Goal: Task Accomplishment & Management: Manage account settings

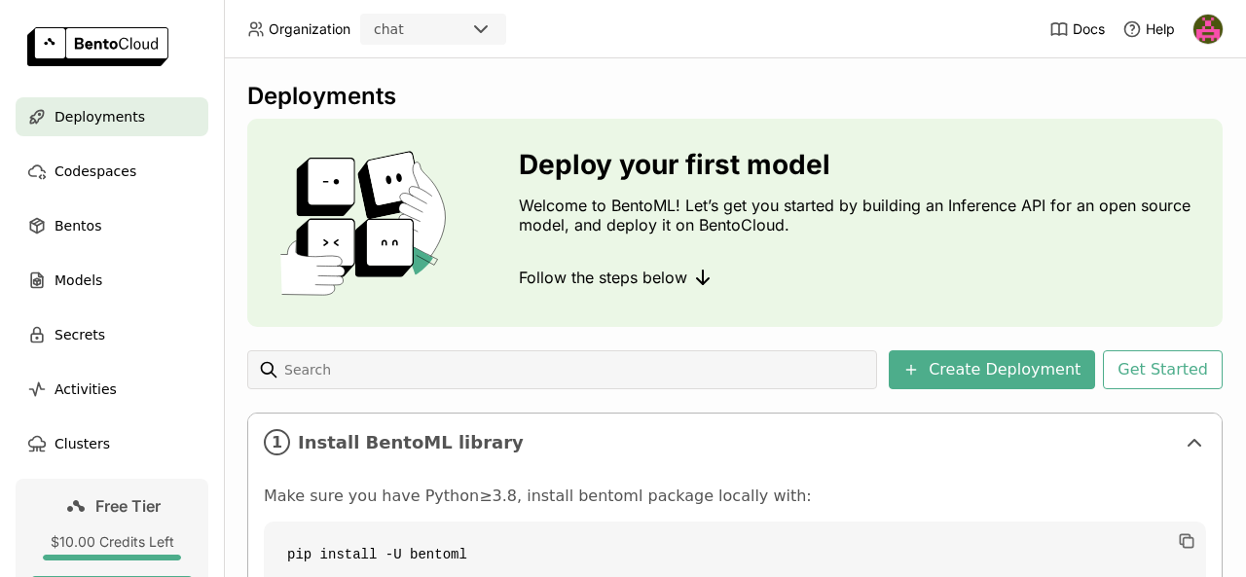
click at [718, 34] on header "Organization chat Docs Help" at bounding box center [623, 29] width 1246 height 58
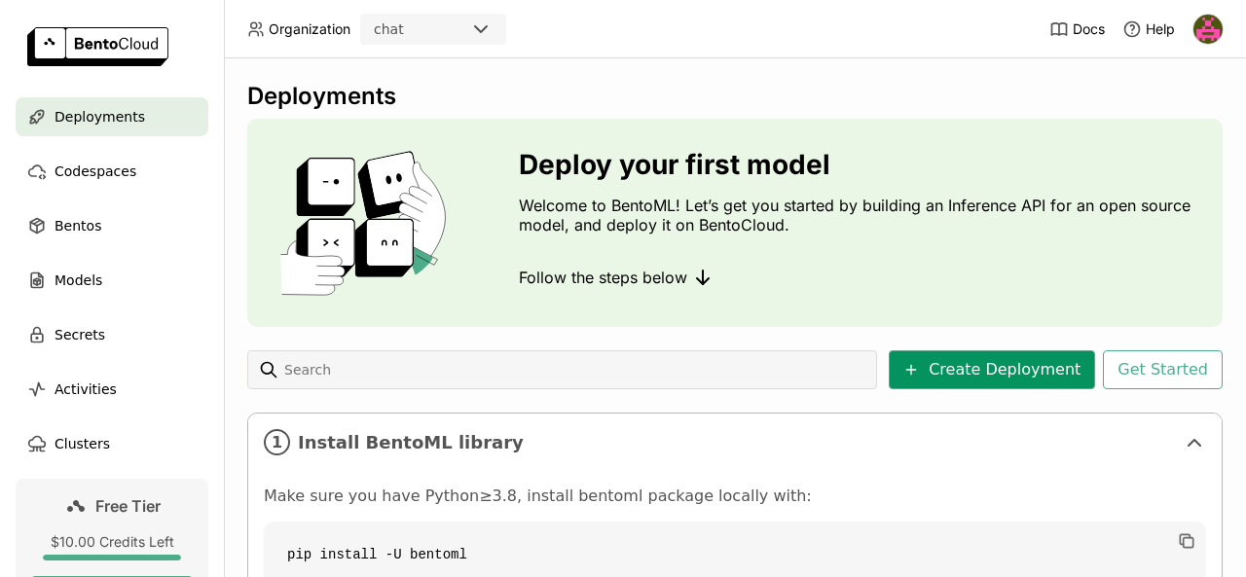
click at [973, 369] on button "Create Deployment" at bounding box center [992, 369] width 206 height 39
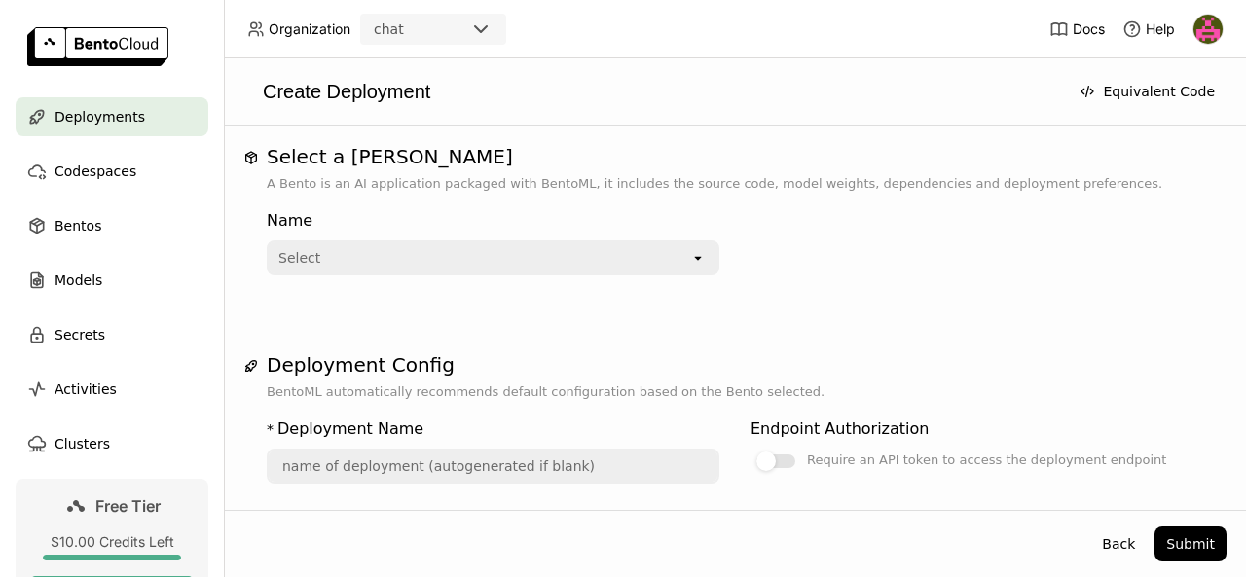
click at [694, 258] on icon at bounding box center [697, 259] width 7 height 4
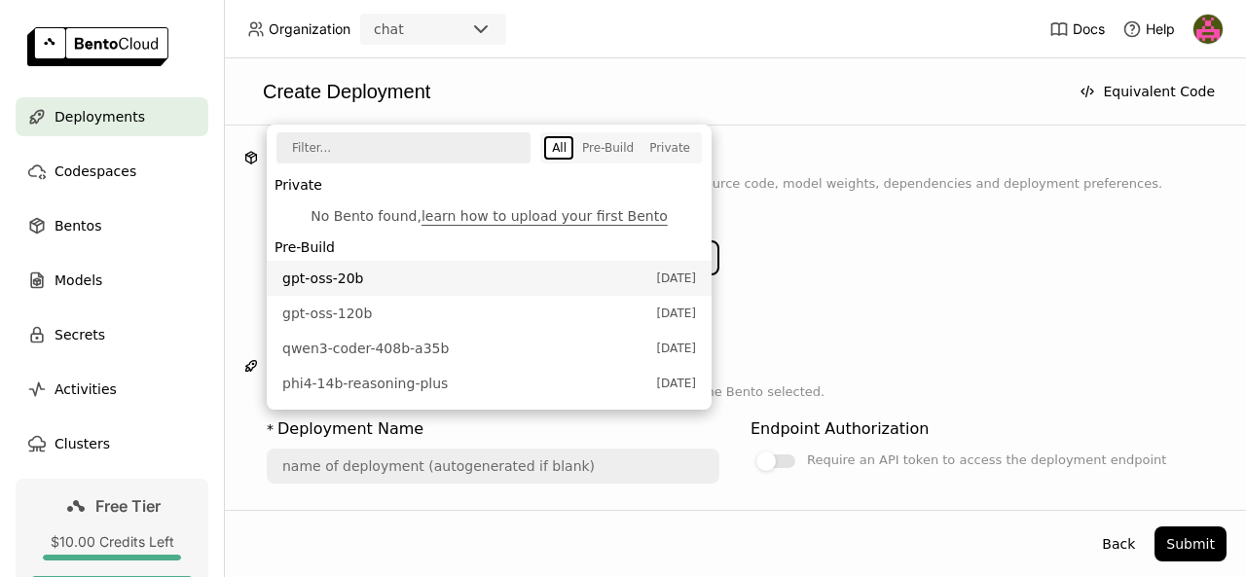
click at [382, 281] on span "gpt-oss-20b" at bounding box center [464, 278] width 364 height 19
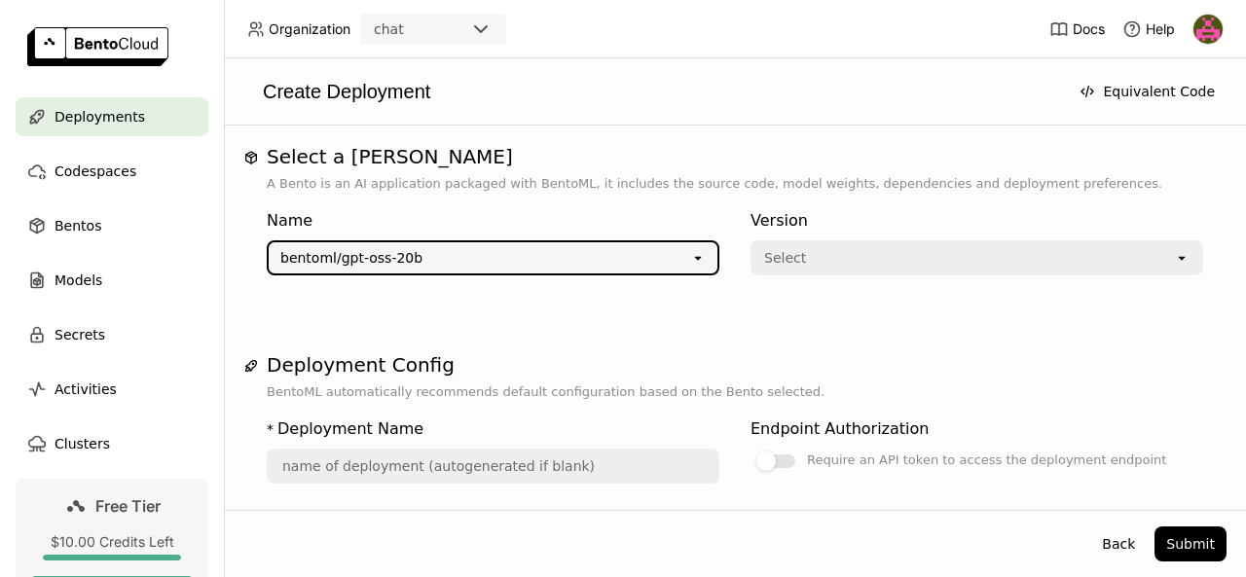
type input "gpt-oss-20-b-8ucq"
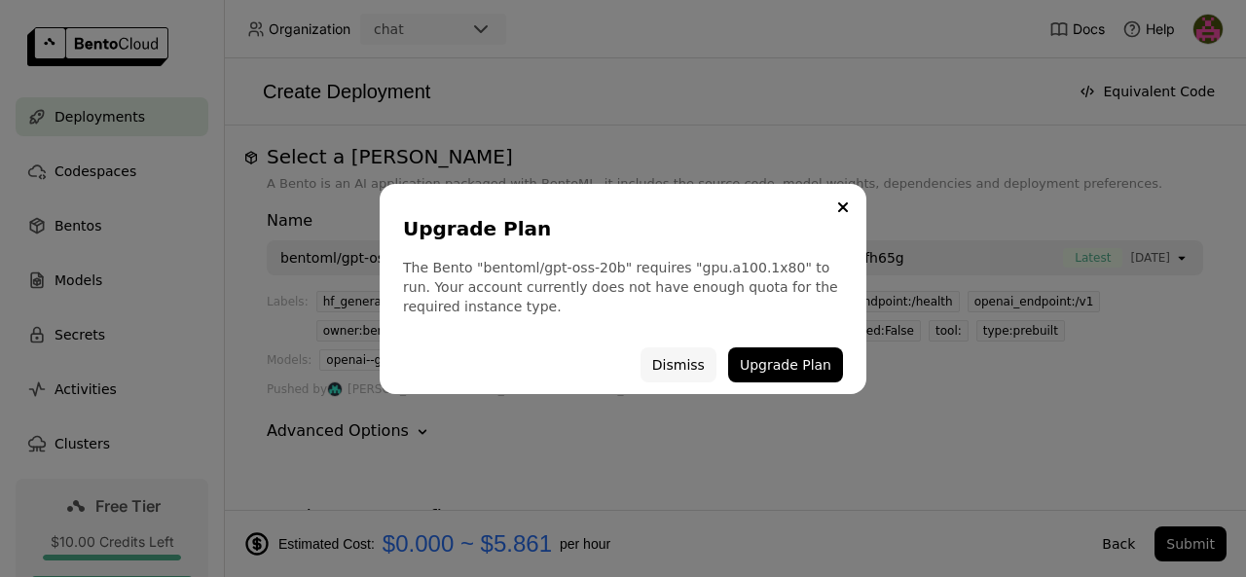
click at [678, 363] on button "Dismiss" at bounding box center [679, 365] width 76 height 35
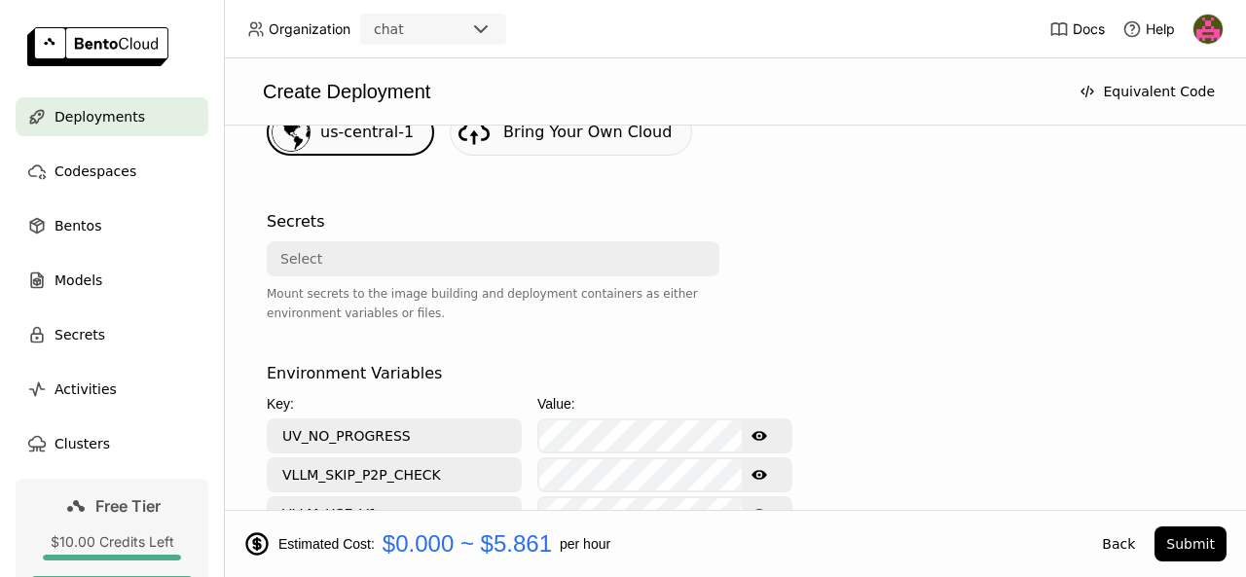
scroll to position [605, 0]
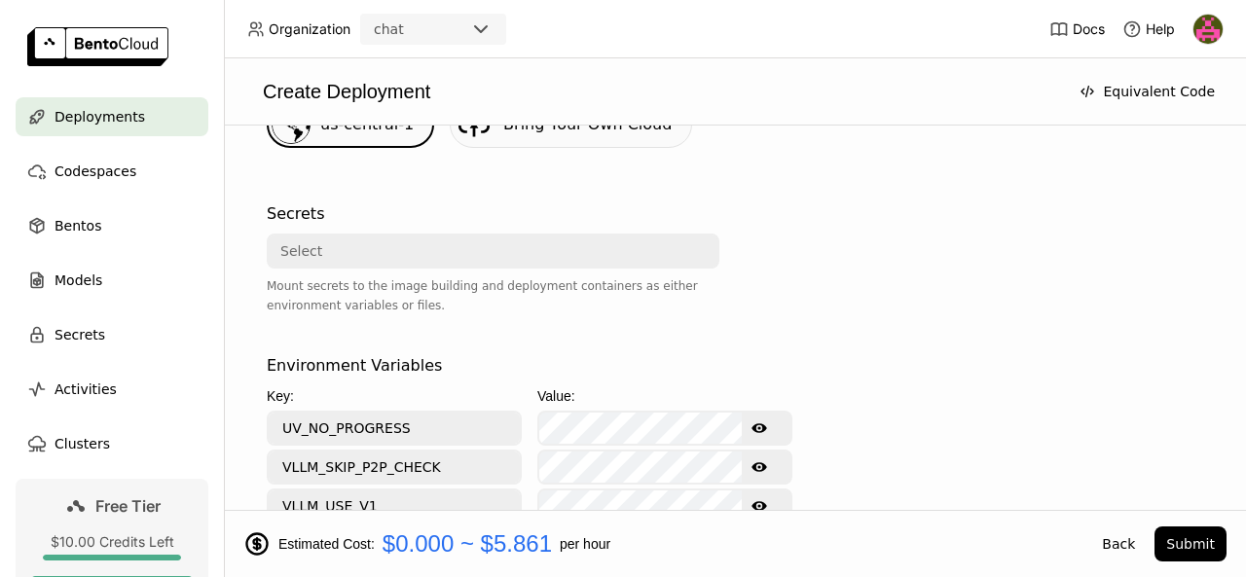
click at [587, 247] on div "Select" at bounding box center [487, 251] width 437 height 31
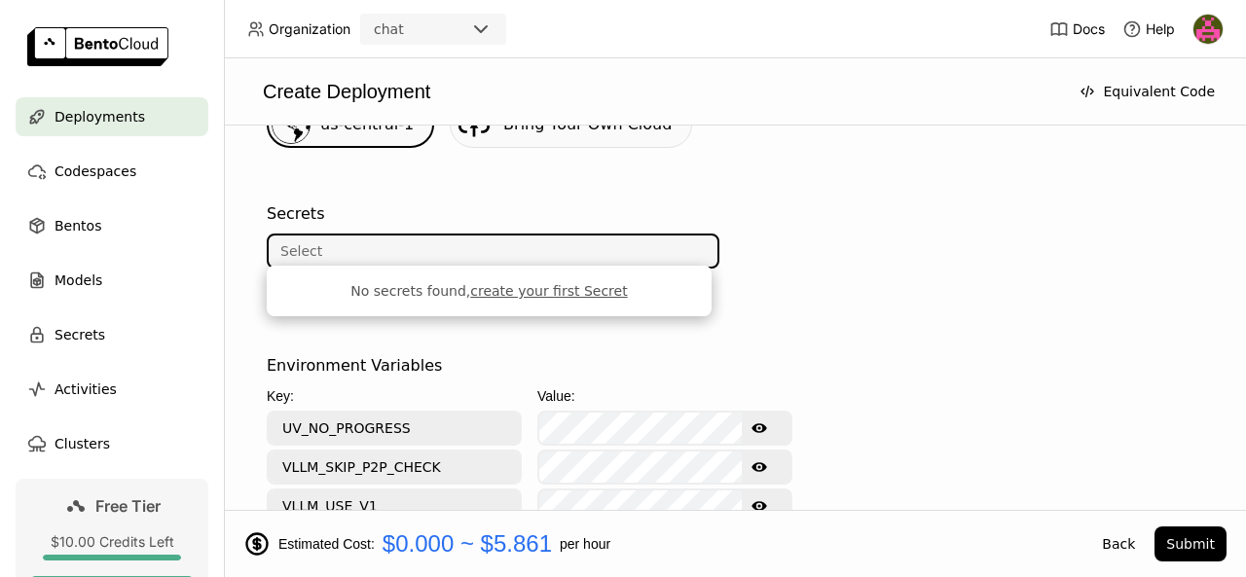
click at [587, 247] on div "Select" at bounding box center [487, 251] width 437 height 31
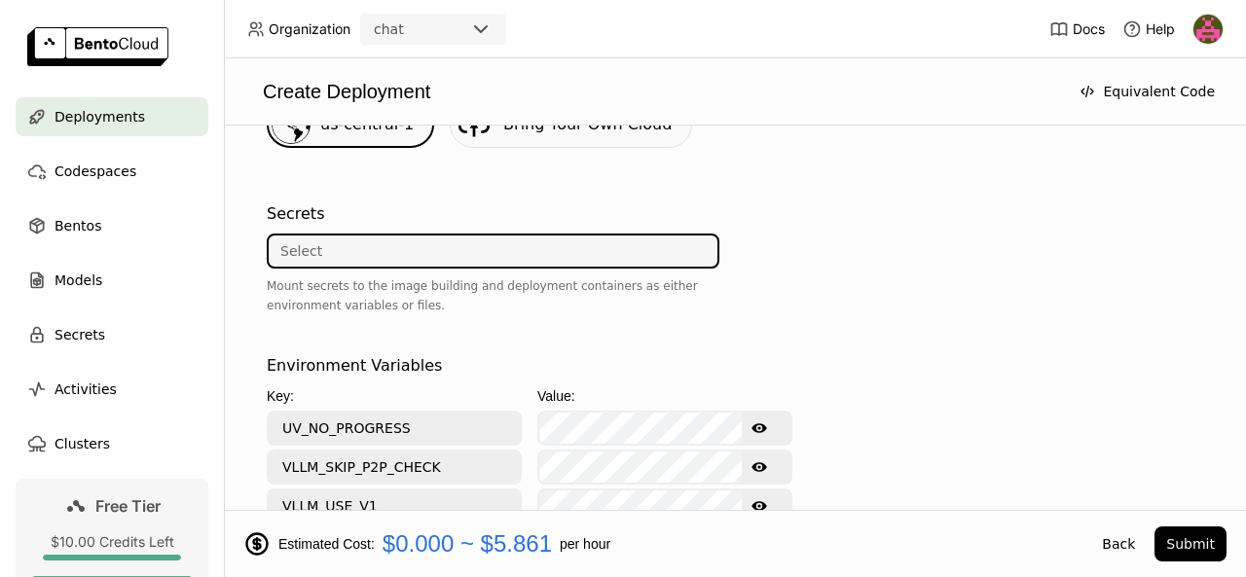
click at [790, 300] on div at bounding box center [977, 271] width 453 height 152
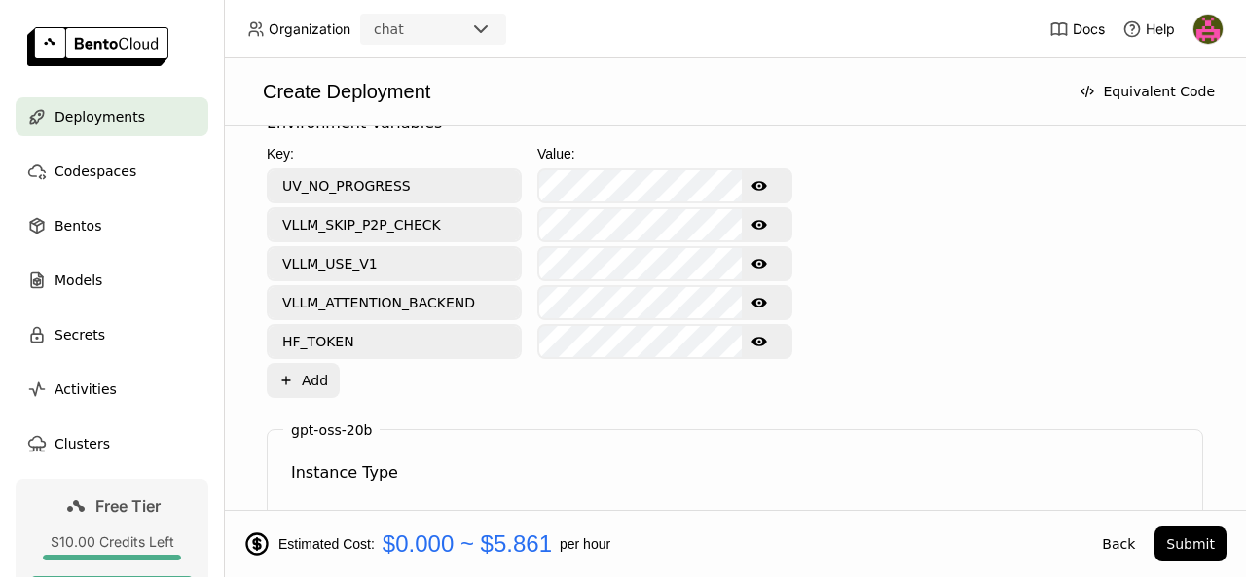
scroll to position [840, 0]
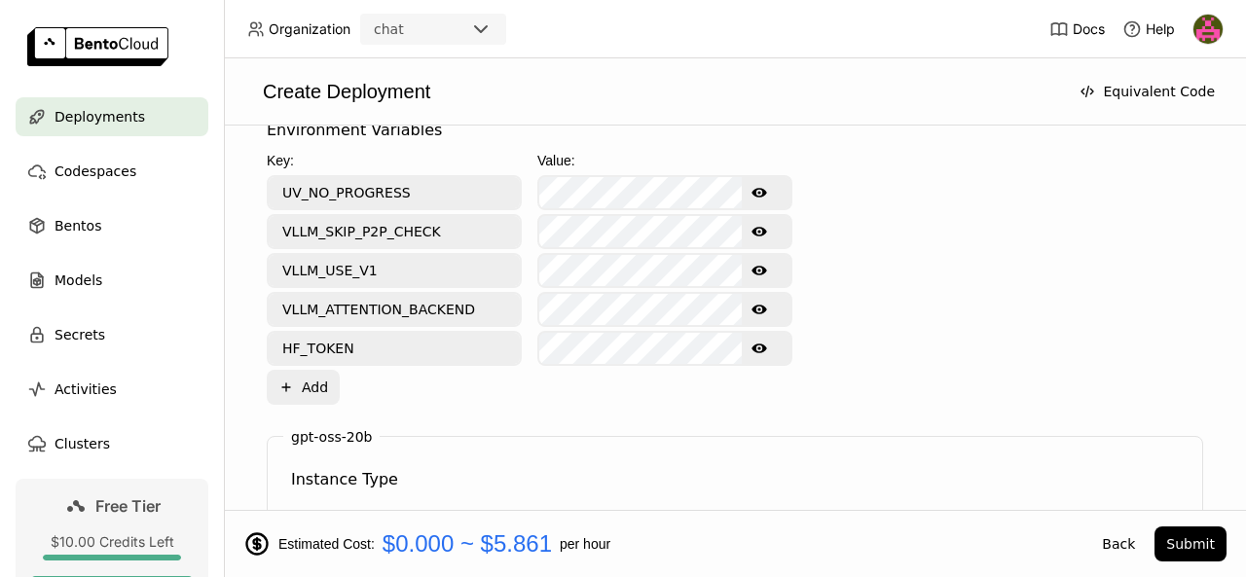
click at [1211, 30] on img at bounding box center [1207, 29] width 29 height 29
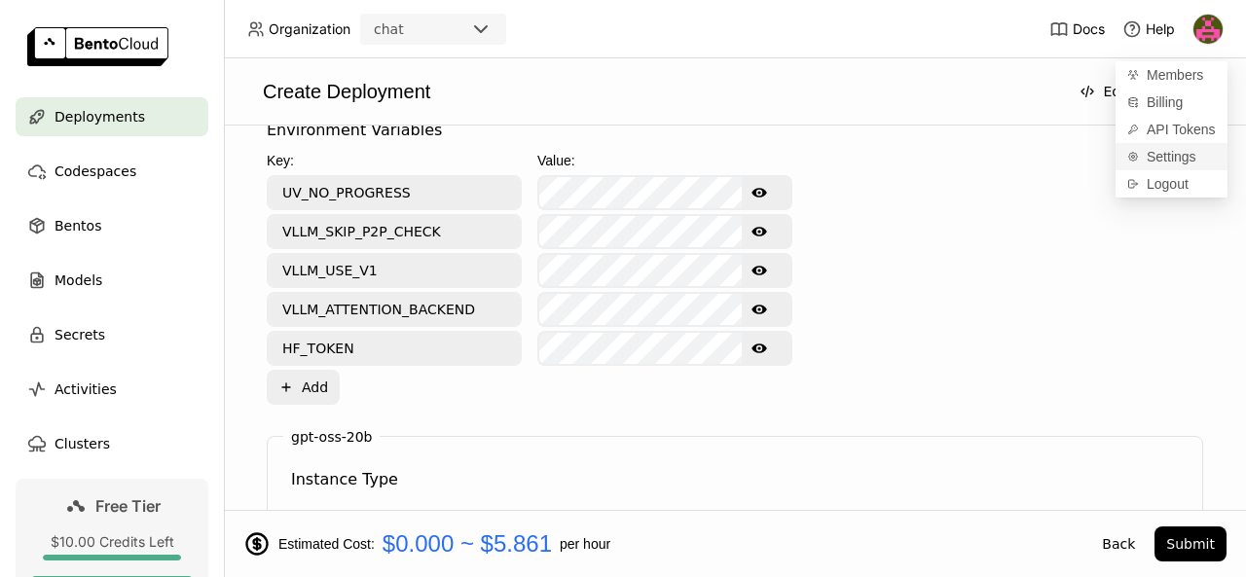
click at [1171, 155] on span "Settings" at bounding box center [1172, 157] width 50 height 18
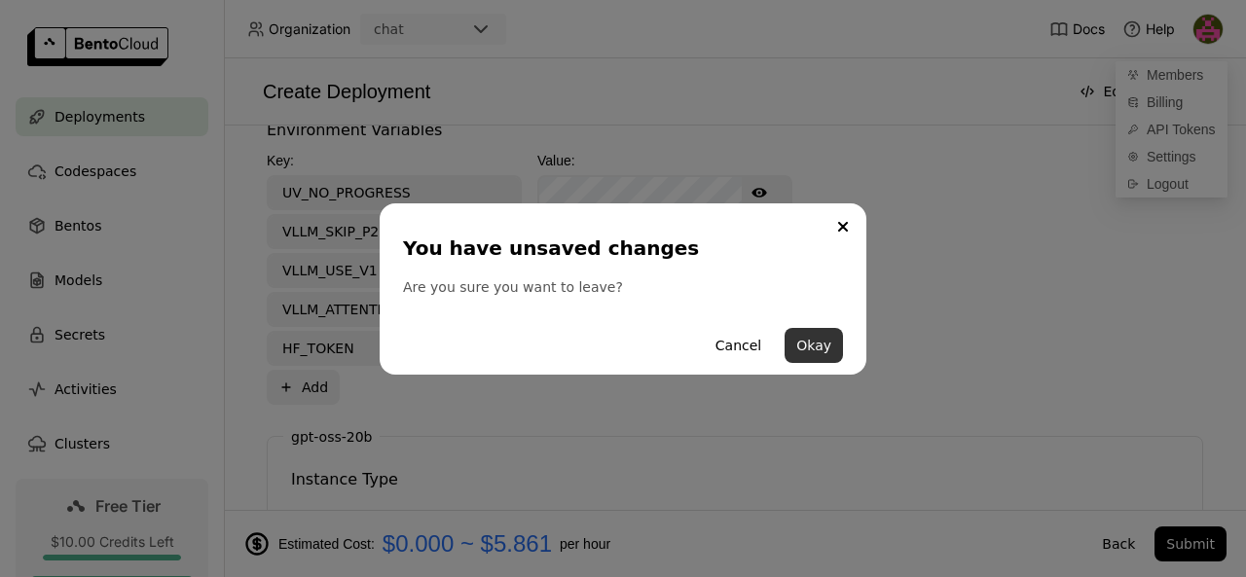
click at [809, 347] on button "Okay" at bounding box center [814, 345] width 58 height 35
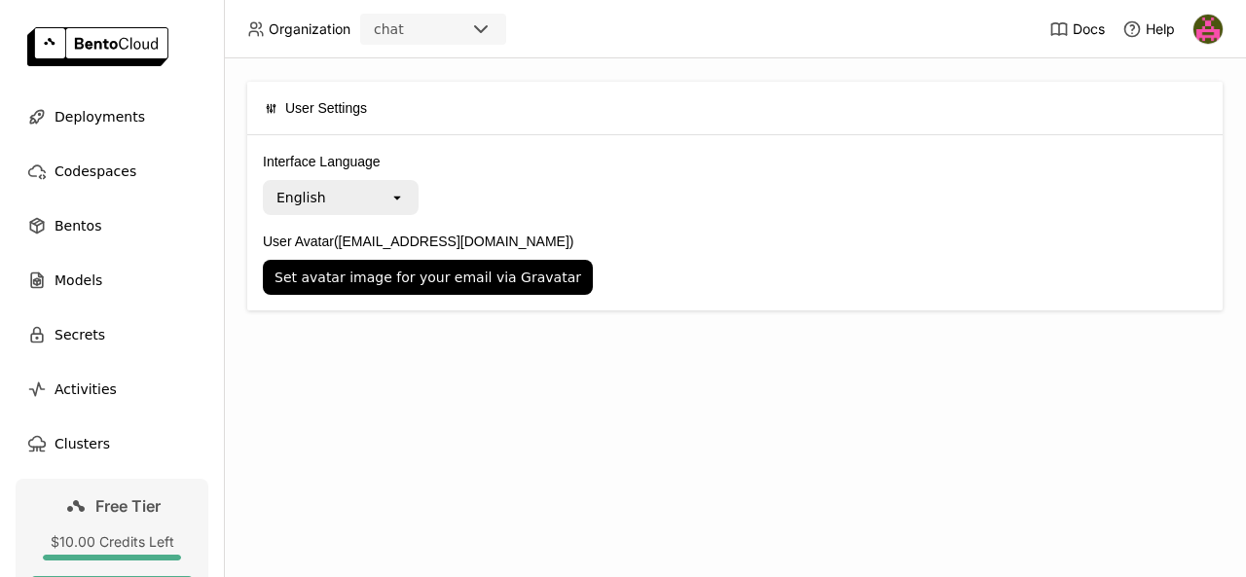
click at [400, 198] on icon "open" at bounding box center [397, 198] width 16 height 16
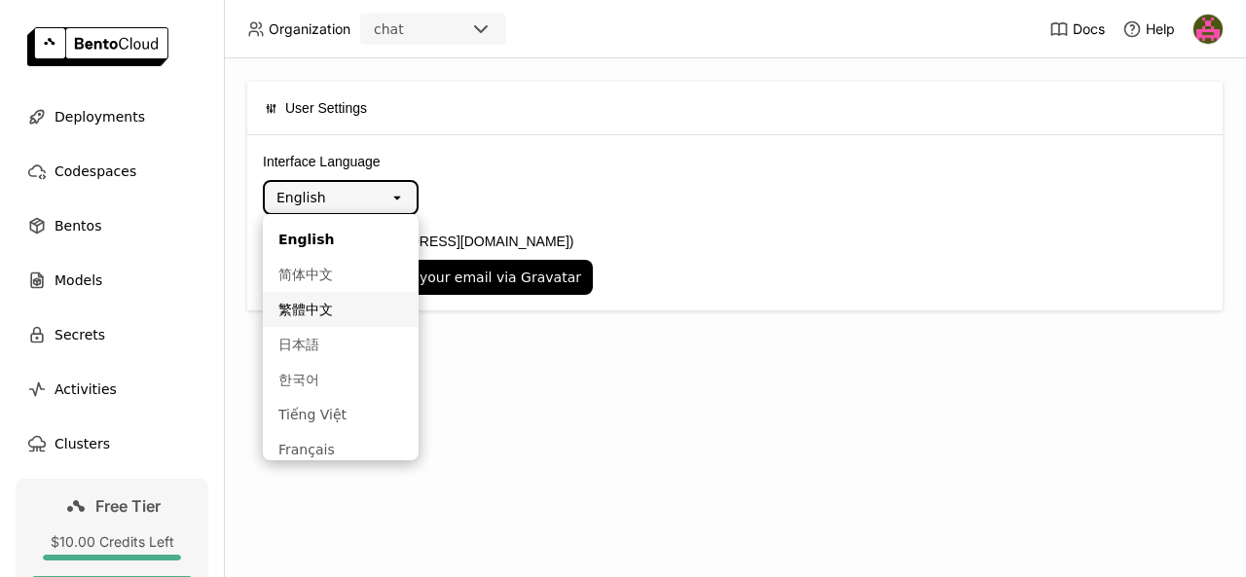
click at [523, 153] on label "Interface Language" at bounding box center [735, 161] width 944 height 21
click at [328, 191] on input "Interface Language" at bounding box center [328, 198] width 0 height 15
click at [555, 220] on div "Interface Language English open User Avatar ([EMAIL_ADDRESS][DOMAIN_NAME]) Set …" at bounding box center [735, 223] width 944 height 144
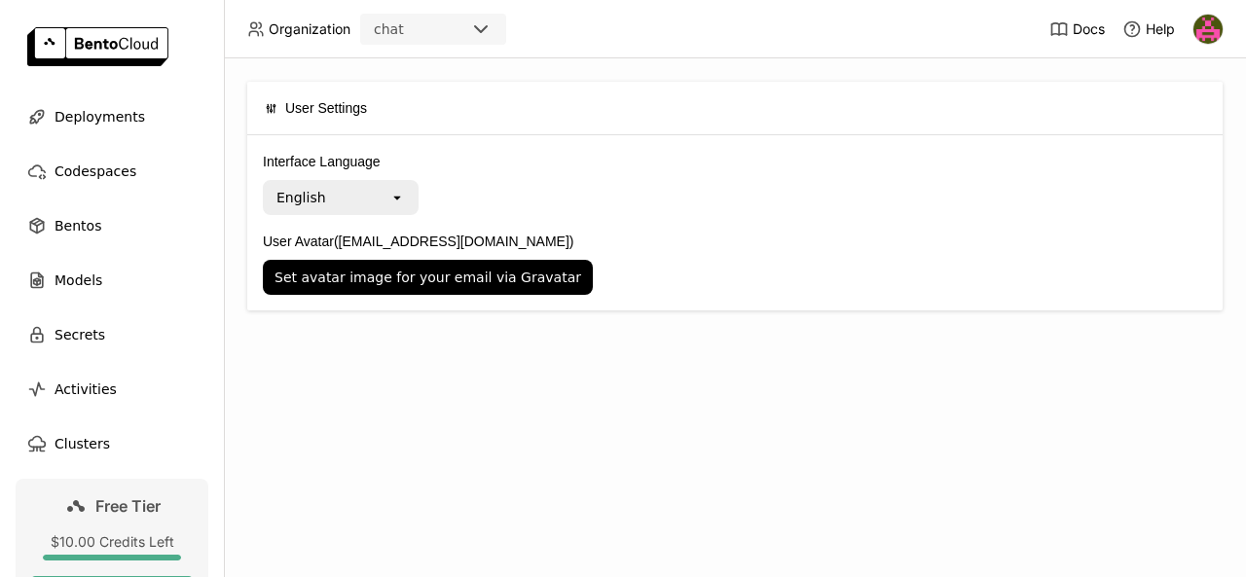
click at [486, 28] on icon at bounding box center [480, 29] width 23 height 23
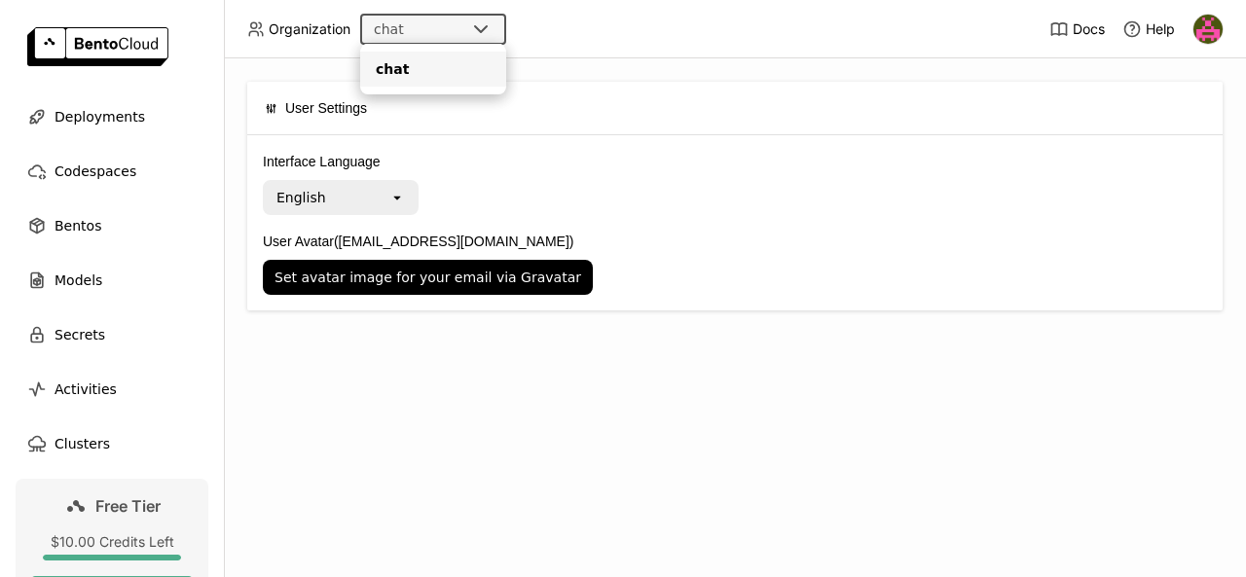
click at [486, 28] on icon at bounding box center [480, 29] width 23 height 23
click at [613, 69] on div "User Settings Interface Language English open User Avatar ([EMAIL_ADDRESS][DOMA…" at bounding box center [735, 317] width 1022 height 519
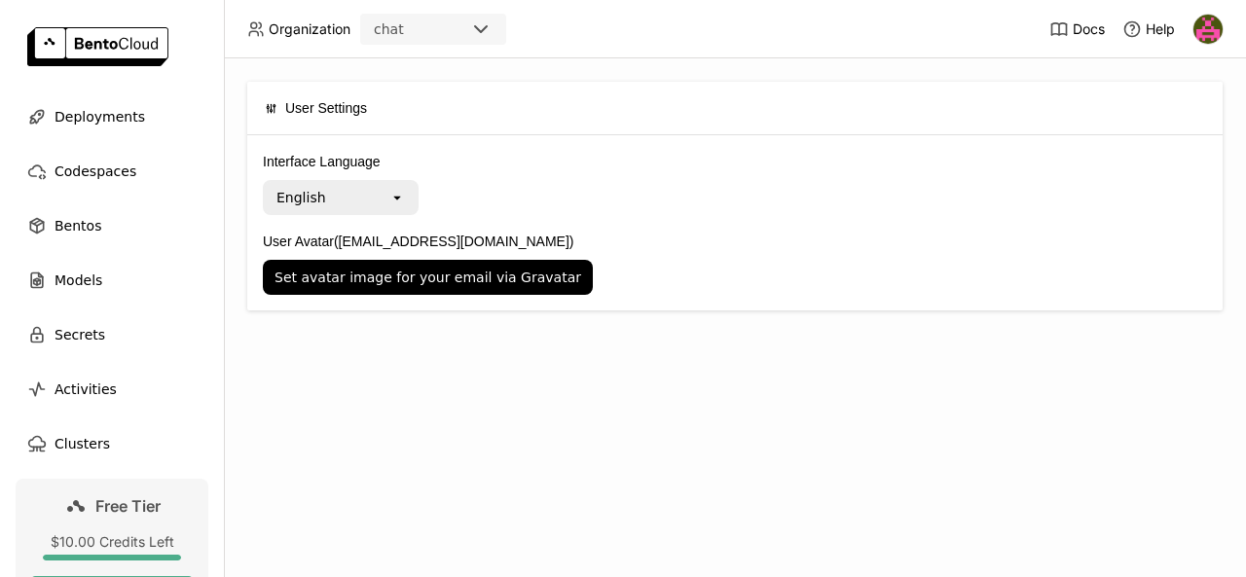
click at [1207, 28] on img at bounding box center [1207, 29] width 29 height 29
click at [1165, 164] on span "Settings" at bounding box center [1172, 157] width 50 height 18
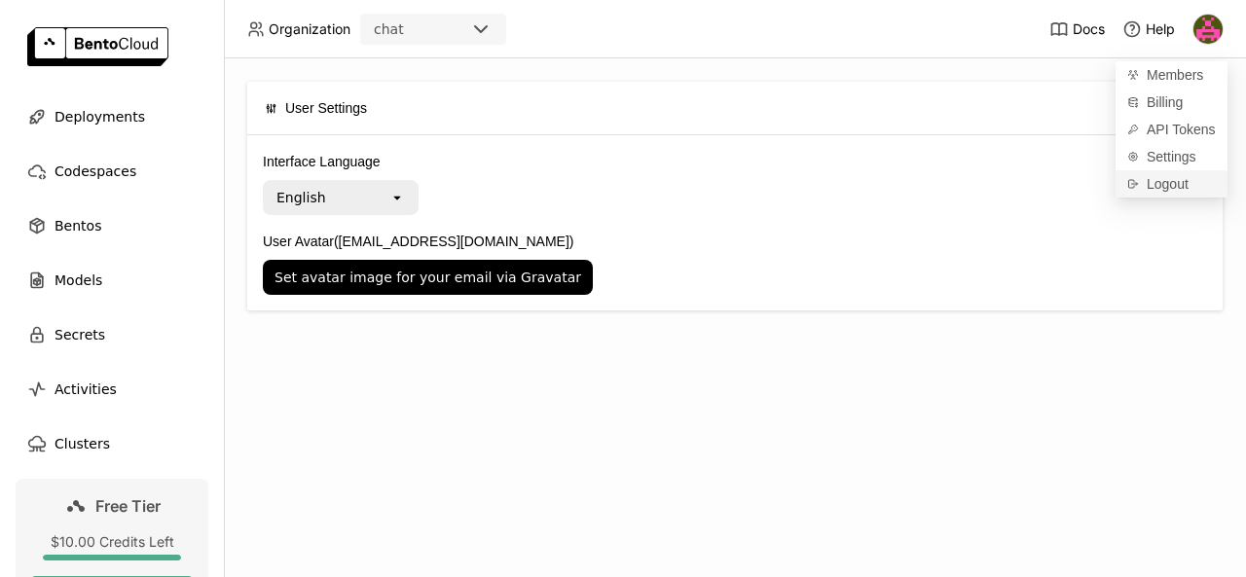
click at [1168, 185] on span "Logout" at bounding box center [1168, 184] width 42 height 18
